Goal: Task Accomplishment & Management: Complete application form

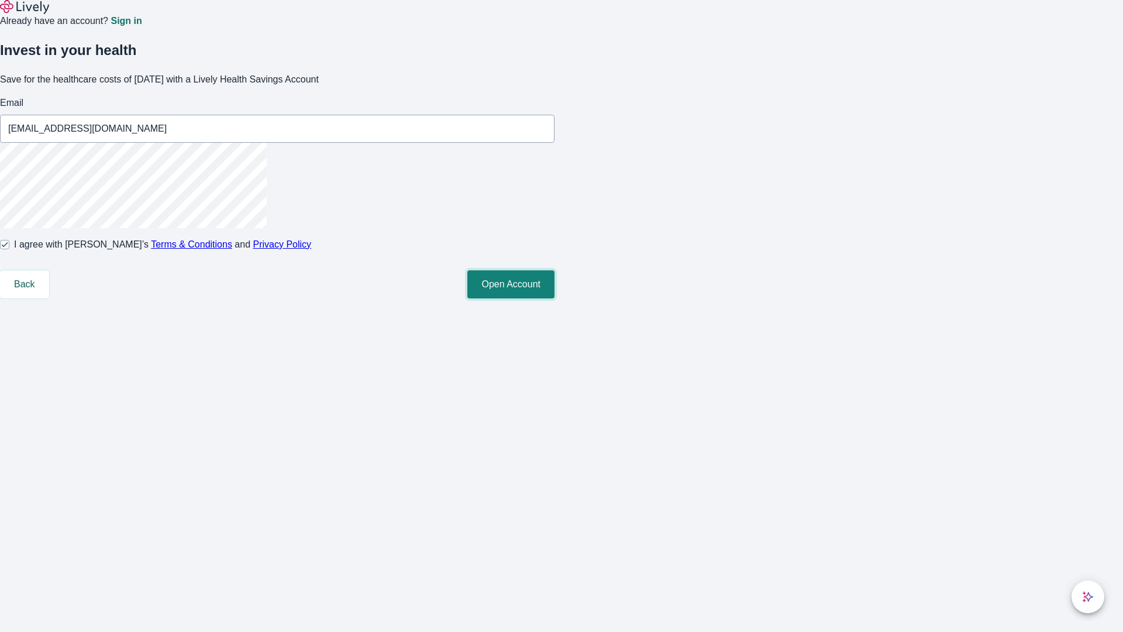
click at [554, 298] on button "Open Account" at bounding box center [510, 284] width 87 height 28
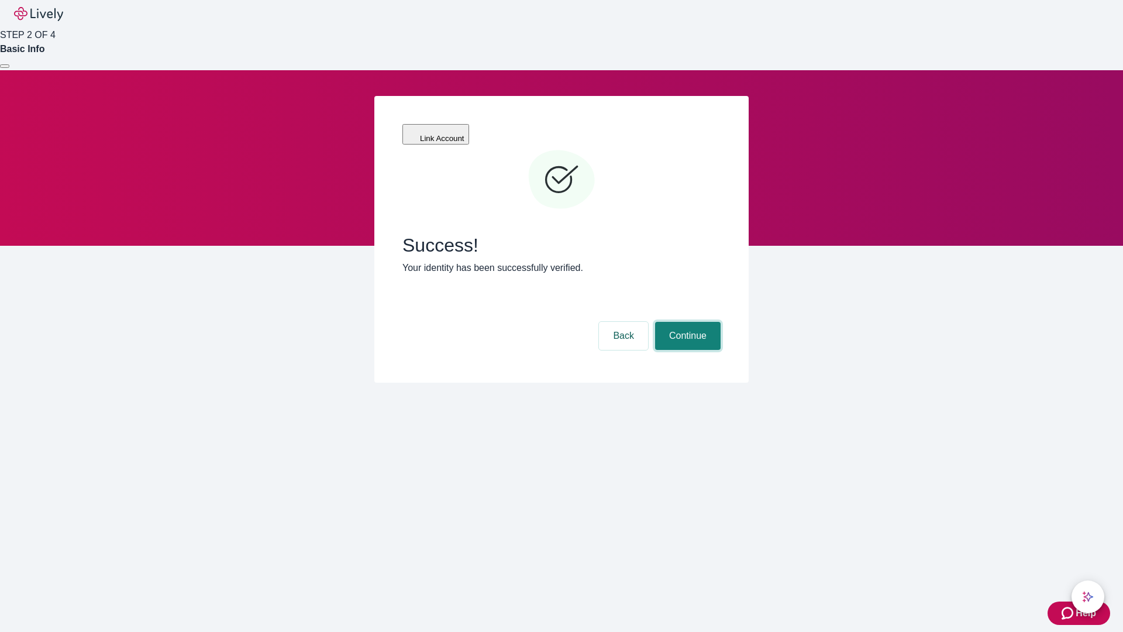
click at [686, 322] on button "Continue" at bounding box center [687, 336] width 65 height 28
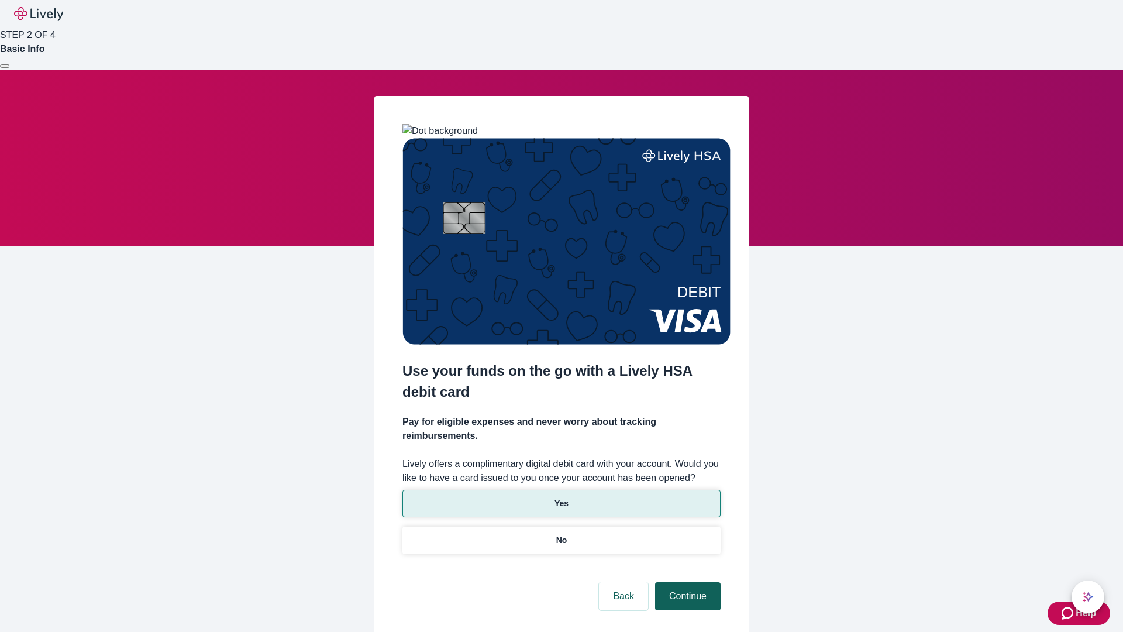
click at [561, 534] on p "No" at bounding box center [561, 540] width 11 height 12
click at [686, 582] on button "Continue" at bounding box center [687, 596] width 65 height 28
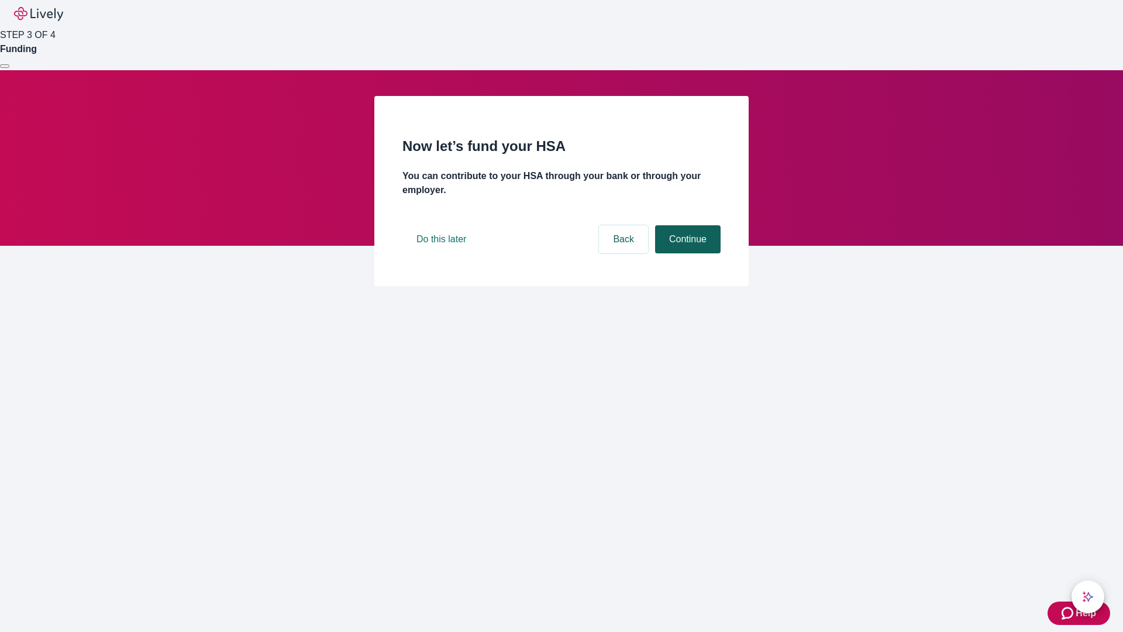
click at [686, 253] on button "Continue" at bounding box center [687, 239] width 65 height 28
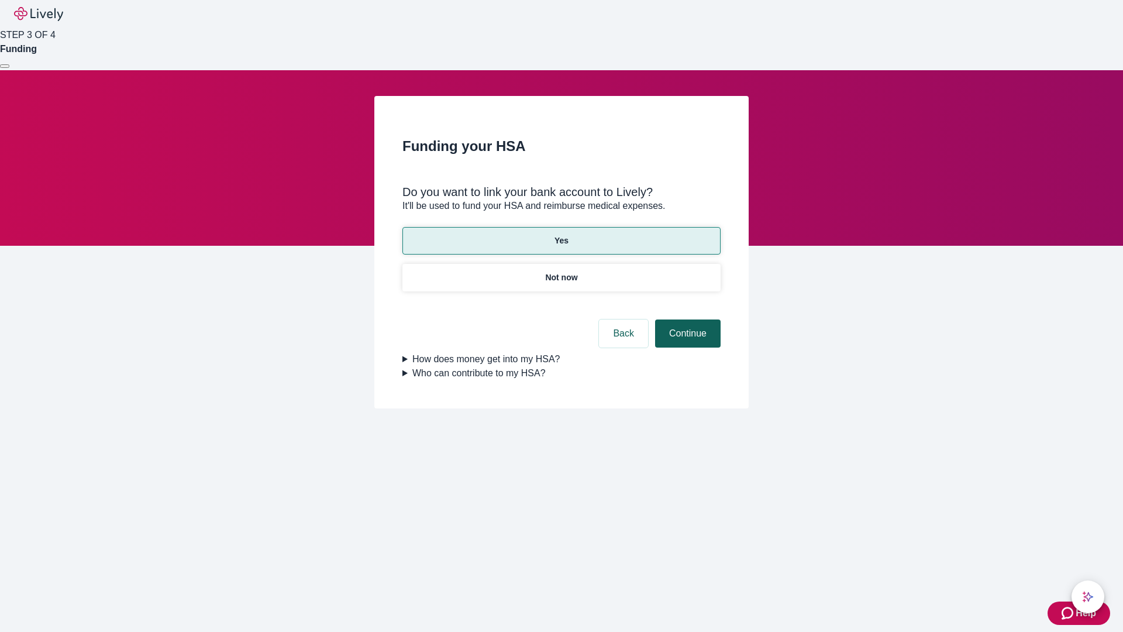
click at [686, 319] on button "Continue" at bounding box center [687, 333] width 65 height 28
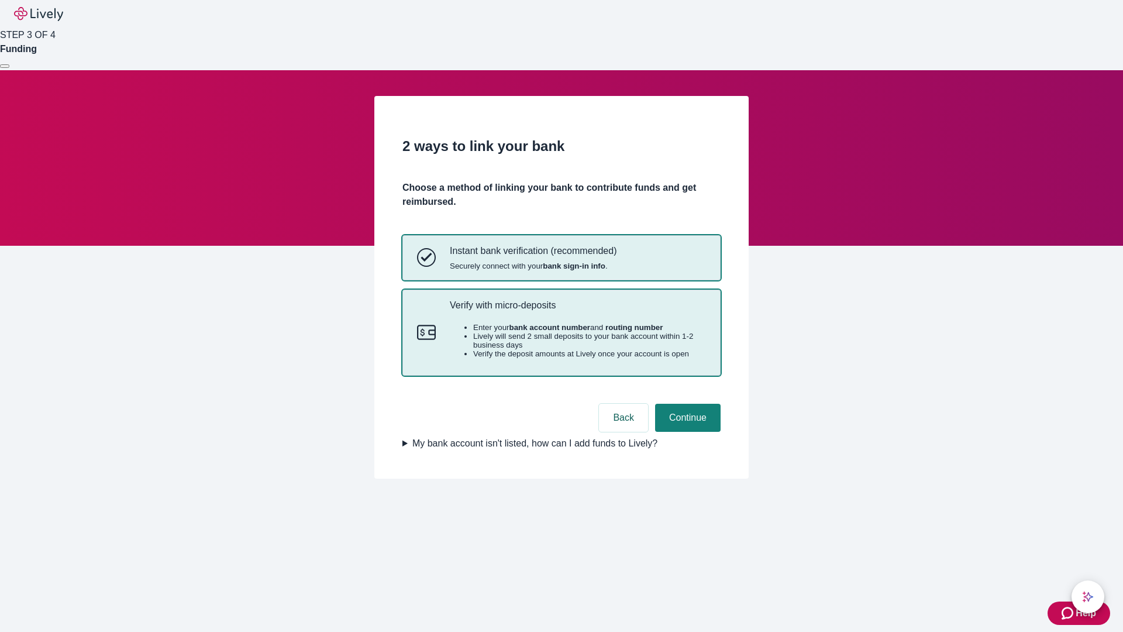
click at [577, 311] on p "Verify with micro-deposits" at bounding box center [578, 304] width 256 height 11
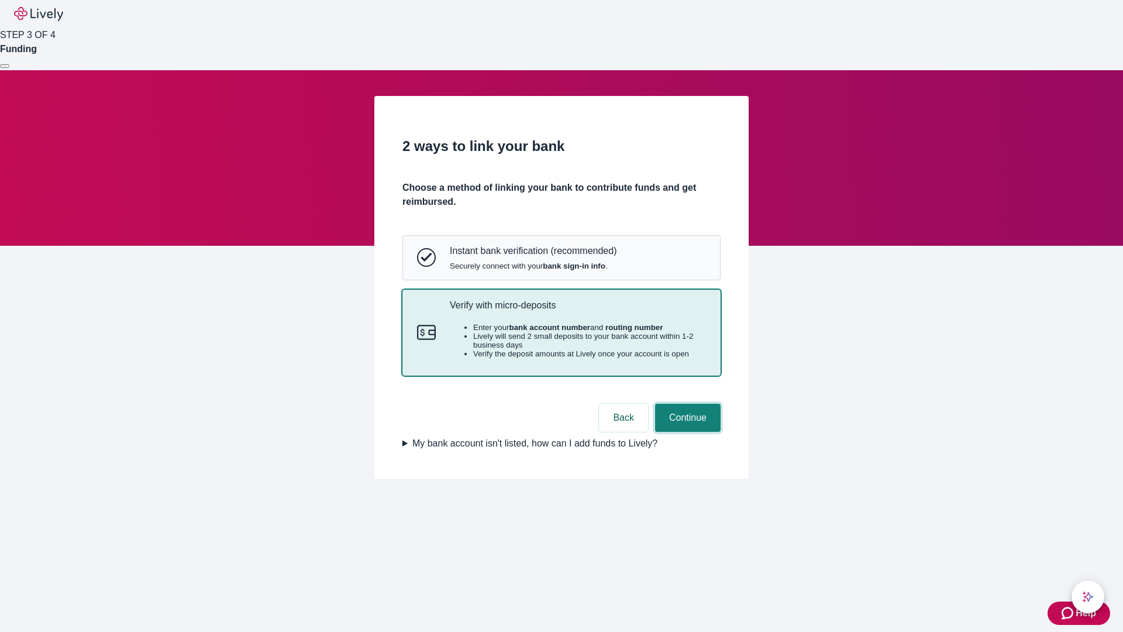
click at [686, 432] on button "Continue" at bounding box center [687, 417] width 65 height 28
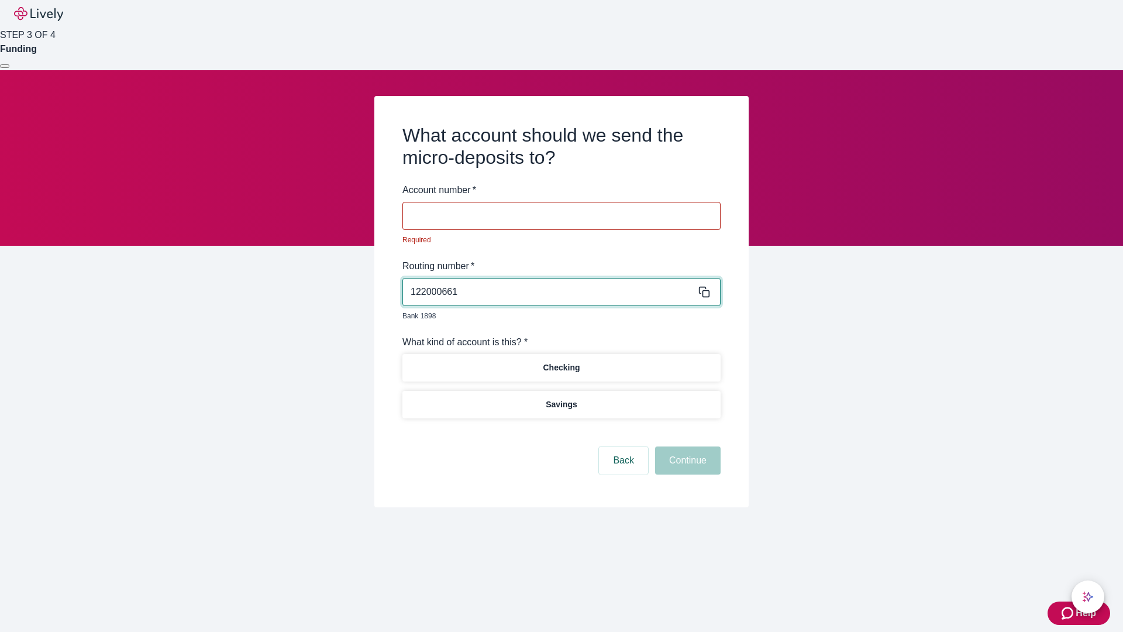
type input "122000661"
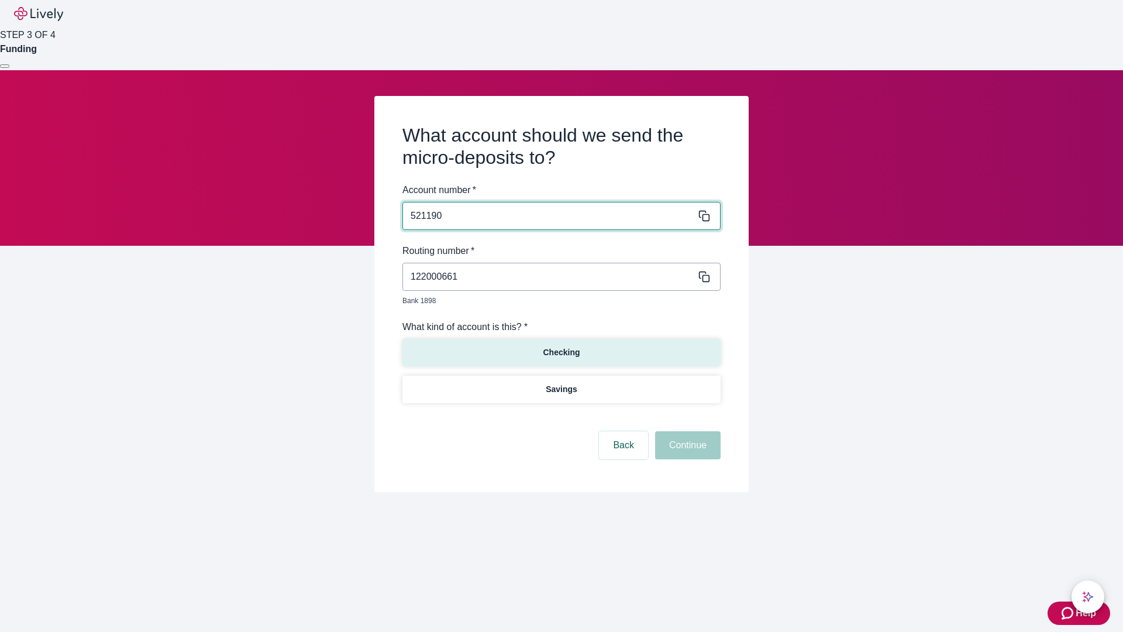
type input "521190"
click at [561, 346] on p "Checking" at bounding box center [561, 352] width 37 height 12
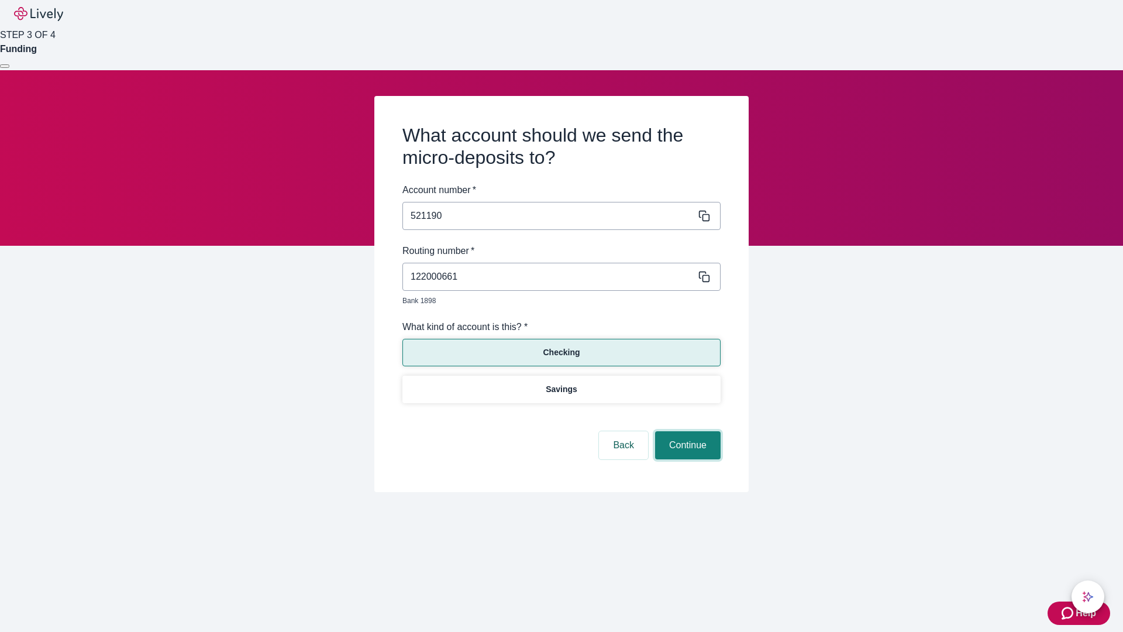
click at [686, 432] on button "Continue" at bounding box center [687, 445] width 65 height 28
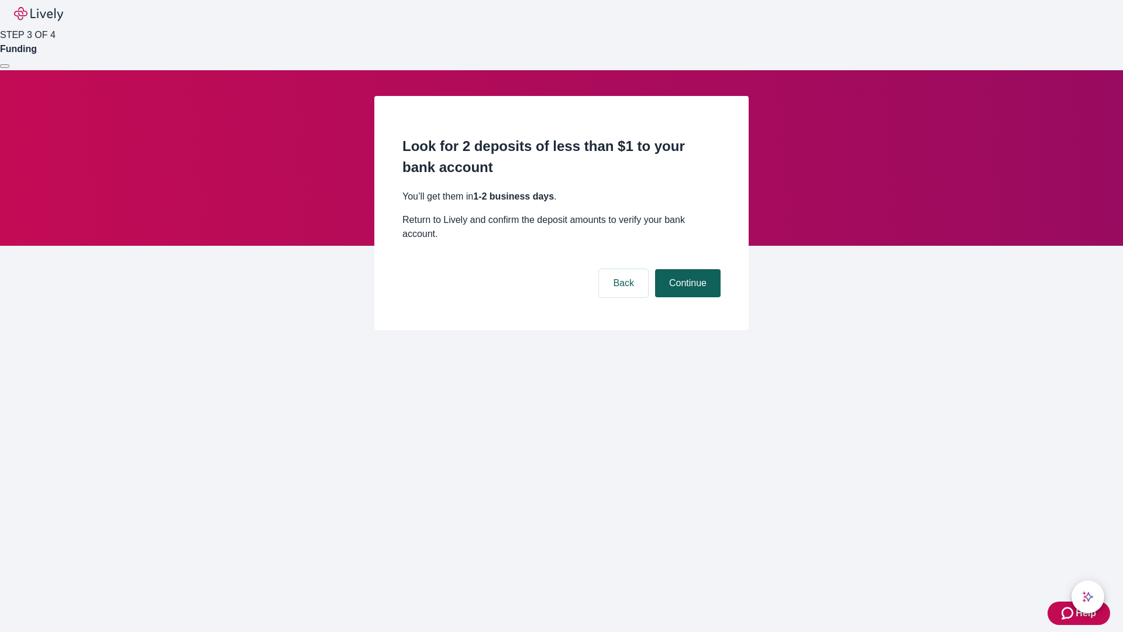
click at [686, 269] on button "Continue" at bounding box center [687, 283] width 65 height 28
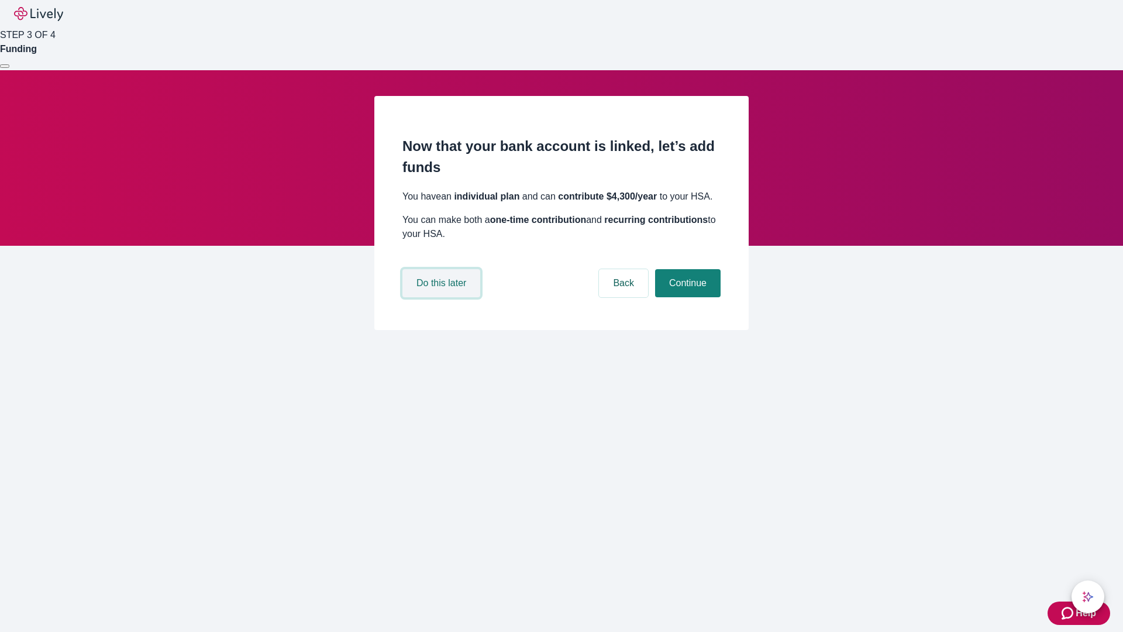
click at [443, 297] on button "Do this later" at bounding box center [441, 283] width 78 height 28
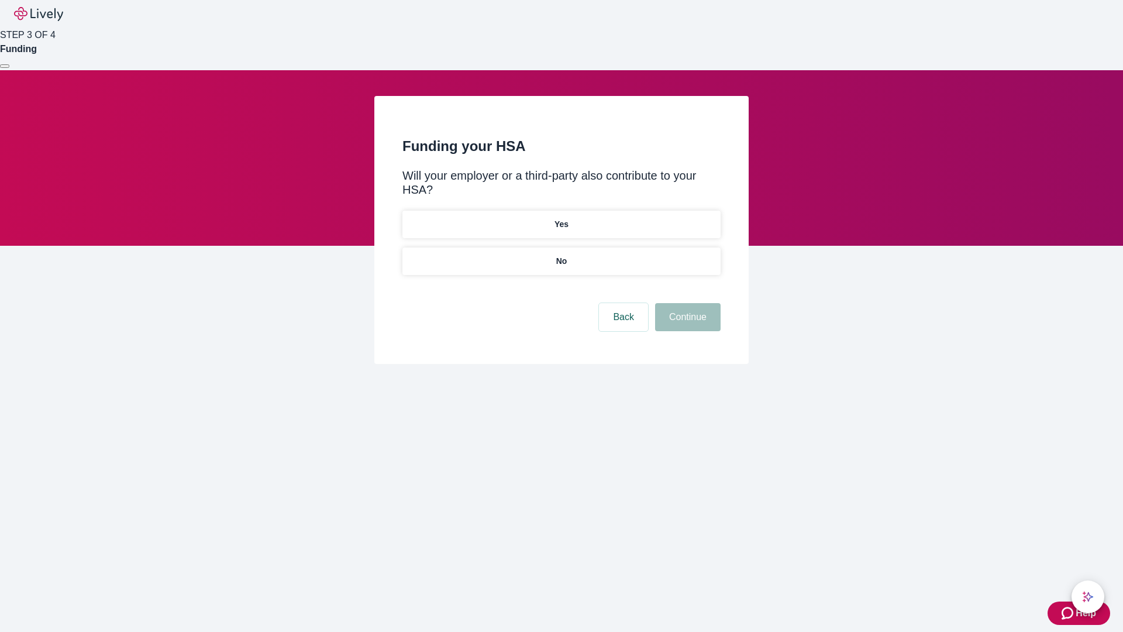
click at [561, 255] on p "No" at bounding box center [561, 261] width 11 height 12
click at [686, 303] on button "Continue" at bounding box center [687, 317] width 65 height 28
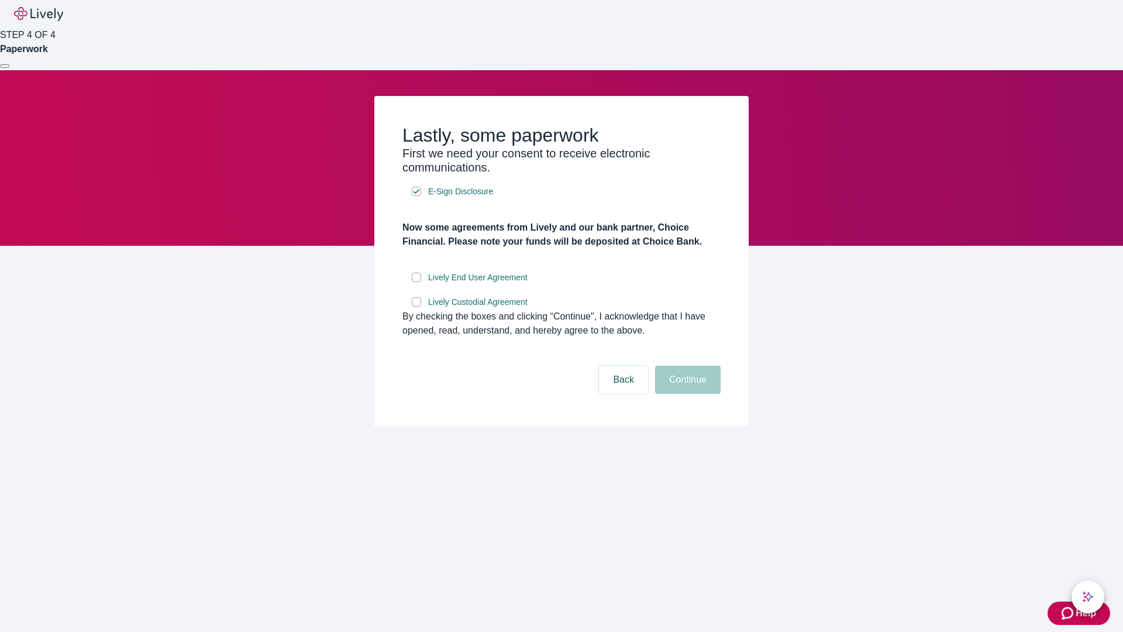
click at [416, 282] on input "Lively End User Agreement" at bounding box center [416, 276] width 9 height 9
checkbox input "true"
click at [416, 306] on input "Lively Custodial Agreement" at bounding box center [416, 301] width 9 height 9
checkbox input "true"
click at [686, 394] on button "Continue" at bounding box center [687, 379] width 65 height 28
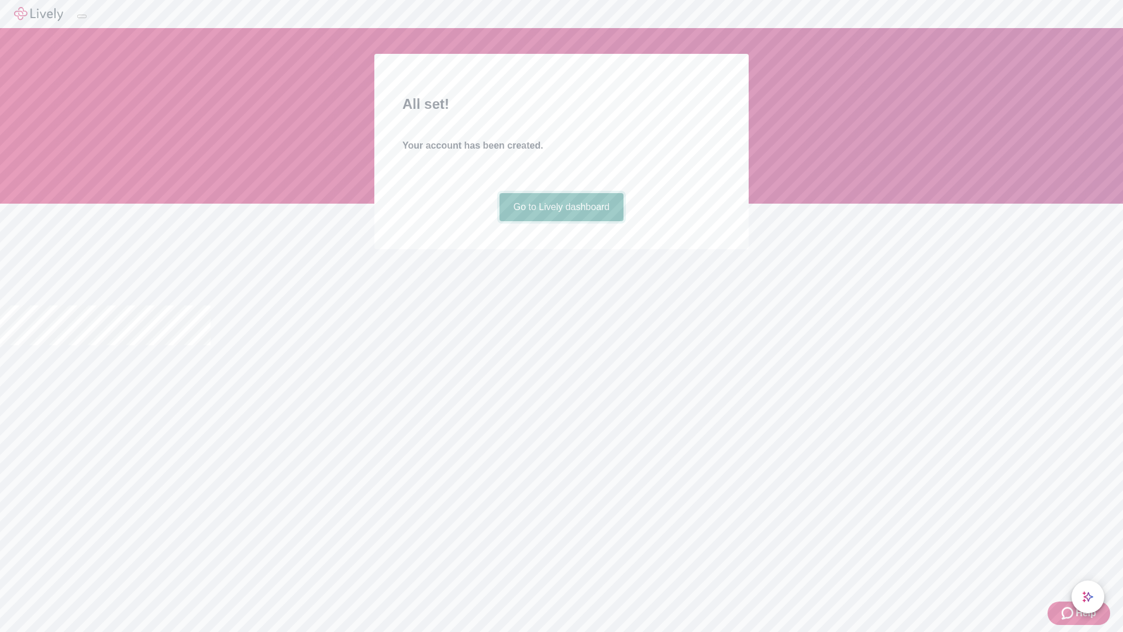
click at [561, 221] on link "Go to Lively dashboard" at bounding box center [561, 207] width 125 height 28
